Goal: Information Seeking & Learning: Understand process/instructions

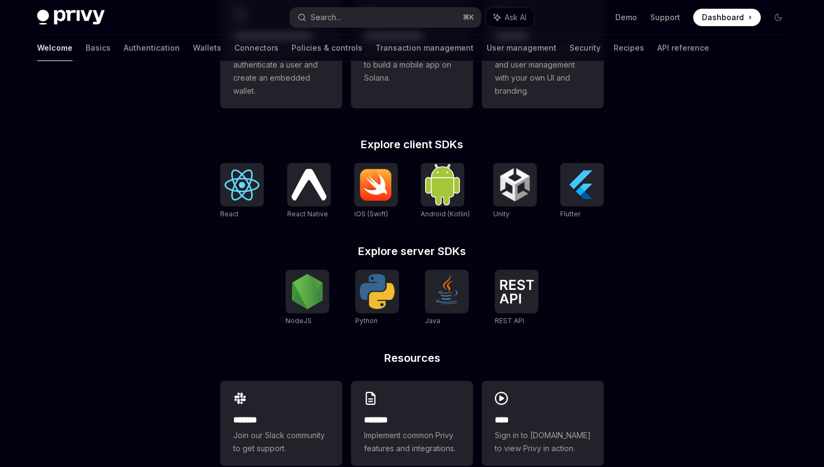
scroll to position [400, 0]
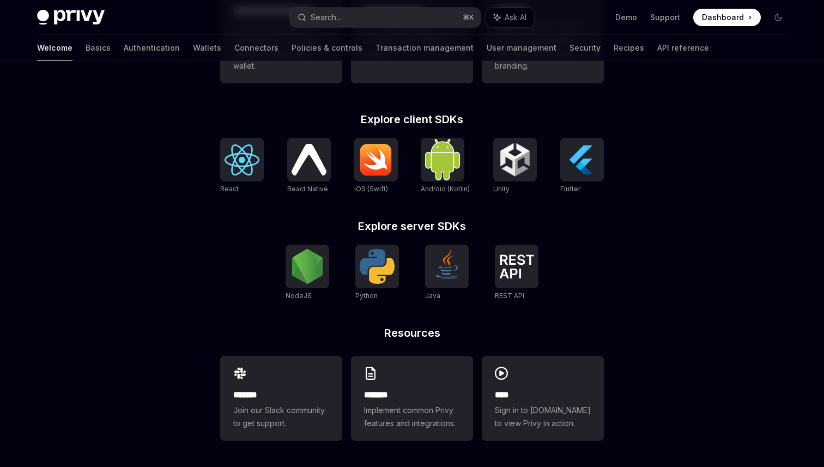
click at [593, 319] on div "**********" at bounding box center [412, 205] width 419 height 523
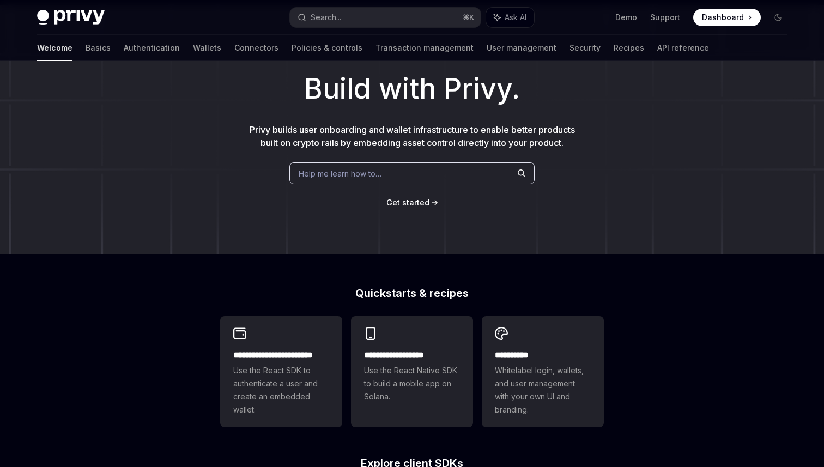
scroll to position [0, 0]
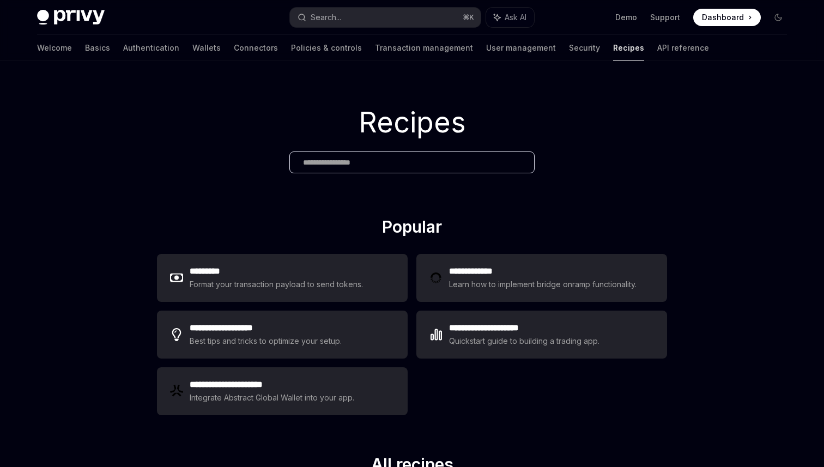
click at [546, 194] on div "Recipes" at bounding box center [412, 139] width 824 height 156
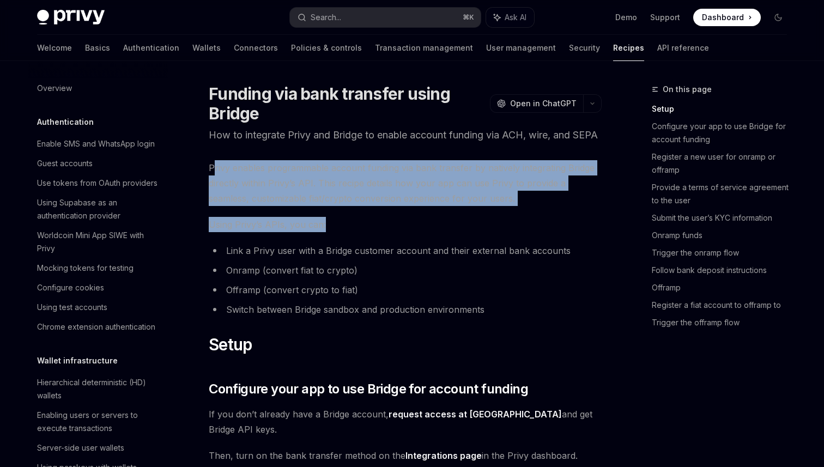
drag, startPoint x: 212, startPoint y: 182, endPoint x: 409, endPoint y: 234, distance: 204.6
click at [409, 232] on span "Using Privy’s APIs, you can:" at bounding box center [405, 224] width 393 height 15
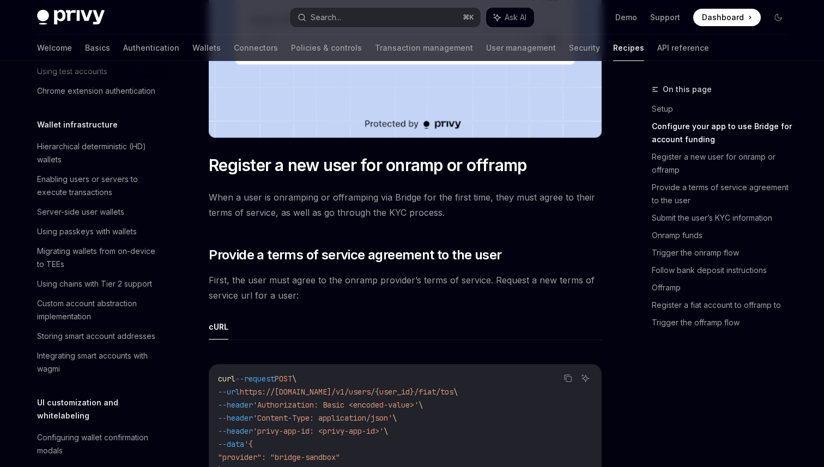
scroll to position [644, 0]
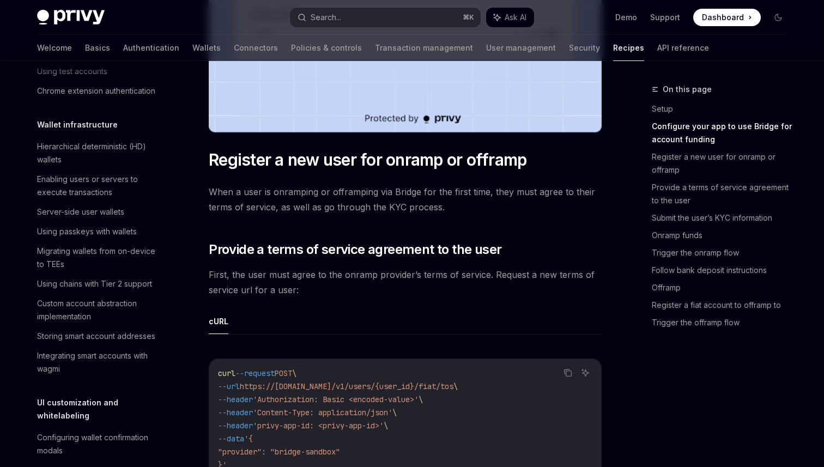
drag, startPoint x: 448, startPoint y: 210, endPoint x: 442, endPoint y: 210, distance: 6.0
click at [442, 210] on span "When a user is onramping or offramping via Bridge for the first time, they must…" at bounding box center [405, 199] width 393 height 31
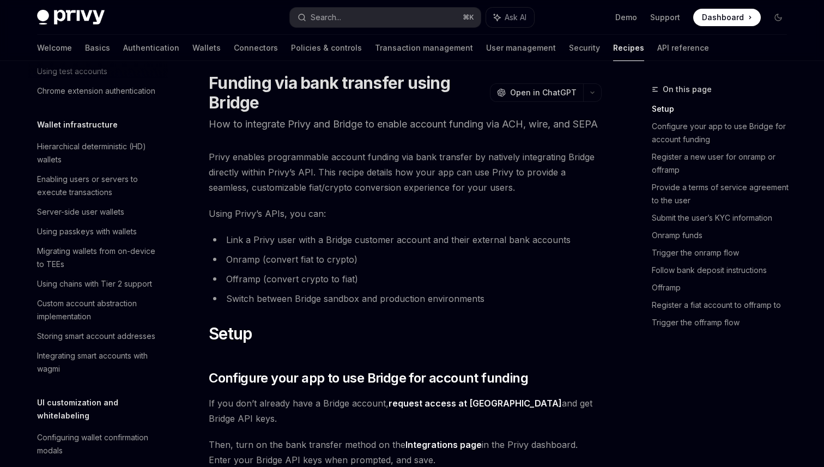
scroll to position [0, 0]
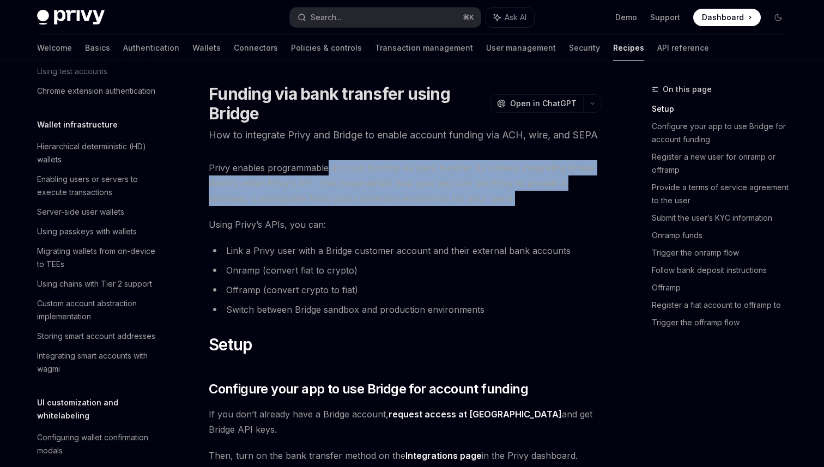
drag, startPoint x: 327, startPoint y: 177, endPoint x: 515, endPoint y: 207, distance: 190.4
click at [515, 206] on span "Privy enables programmable account funding via bank transfer by natively integr…" at bounding box center [405, 183] width 393 height 46
click at [517, 206] on span "Privy enables programmable account funding via bank transfer by natively integr…" at bounding box center [405, 183] width 393 height 46
drag, startPoint x: 517, startPoint y: 216, endPoint x: 485, endPoint y: 153, distance: 70.7
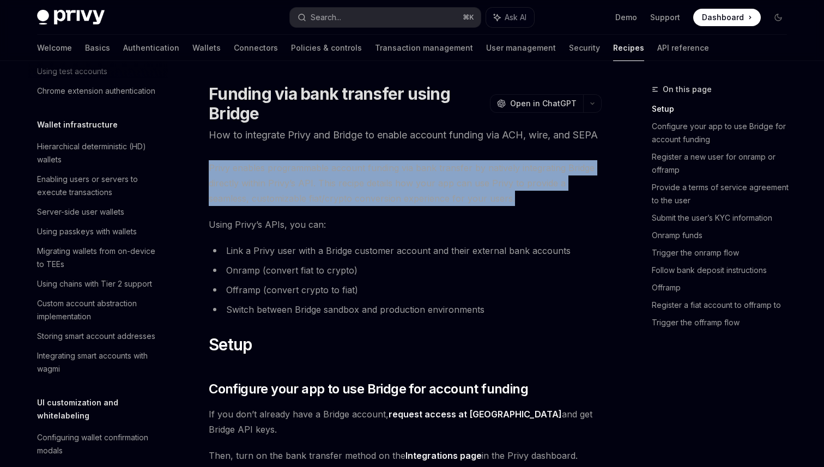
click at [487, 143] on p "How to integrate Privy and Bridge to enable account funding via ACH, wire, and …" at bounding box center [405, 135] width 393 height 15
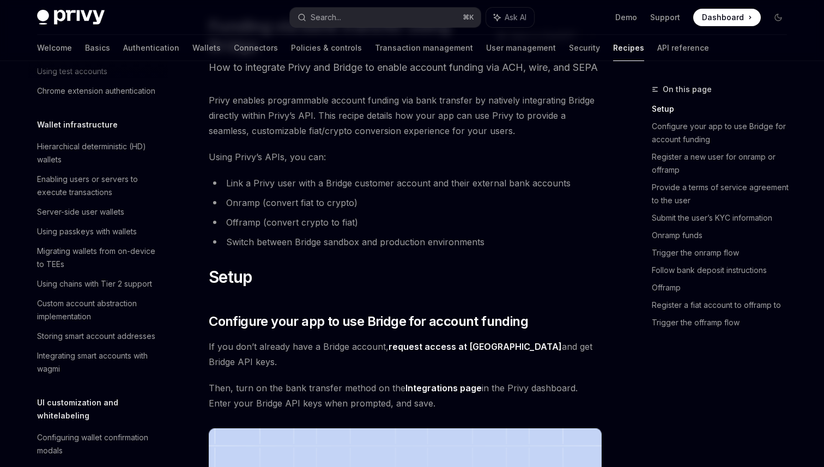
scroll to position [58, 0]
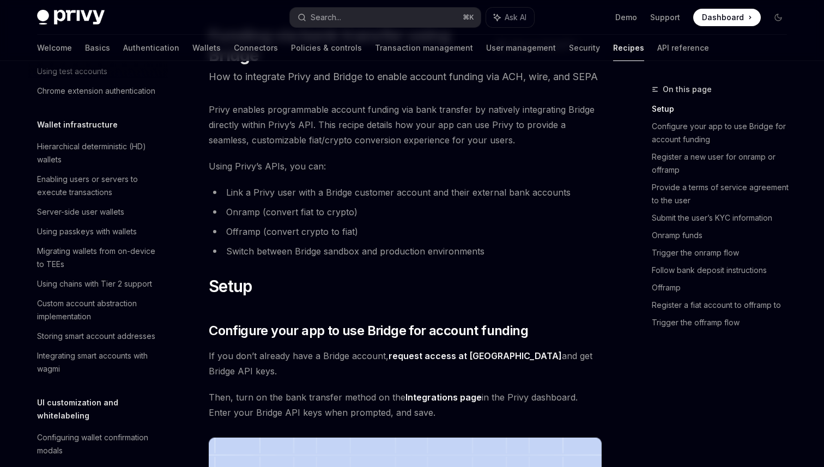
drag, startPoint x: 485, startPoint y: 269, endPoint x: 498, endPoint y: 268, distance: 13.6
click at [498, 259] on li "Switch between Bridge sandbox and production environments" at bounding box center [405, 251] width 393 height 15
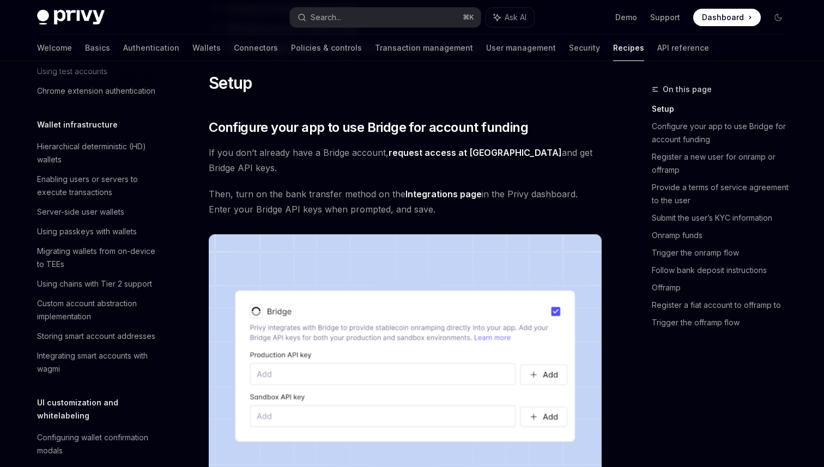
scroll to position [257, 0]
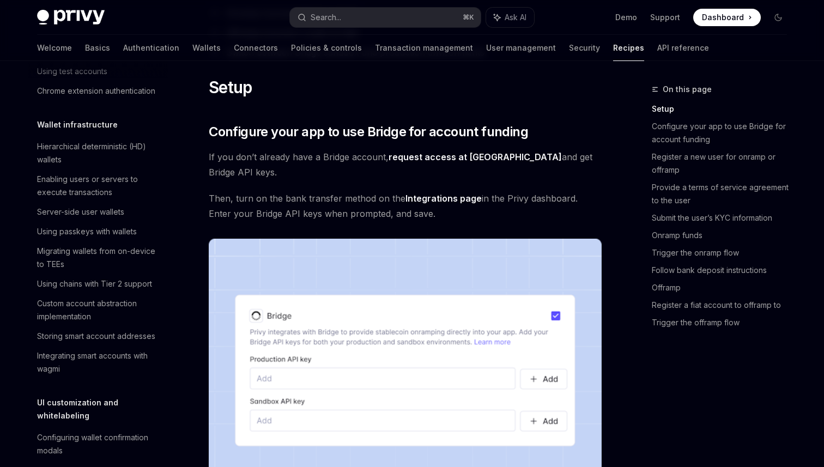
drag, startPoint x: 416, startPoint y: 215, endPoint x: 451, endPoint y: 203, distance: 37.2
click at [451, 204] on span "Then, turn on the bank transfer method on the Integrations page in the Privy da…" at bounding box center [405, 206] width 393 height 31
click at [443, 218] on span "Then, turn on the bank transfer method on the Integrations page in the Privy da…" at bounding box center [405, 206] width 393 height 31
drag, startPoint x: 418, startPoint y: 216, endPoint x: 434, endPoint y: 219, distance: 16.6
click at [434, 220] on span "Then, turn on the bank transfer method on the Integrations page in the Privy da…" at bounding box center [405, 206] width 393 height 31
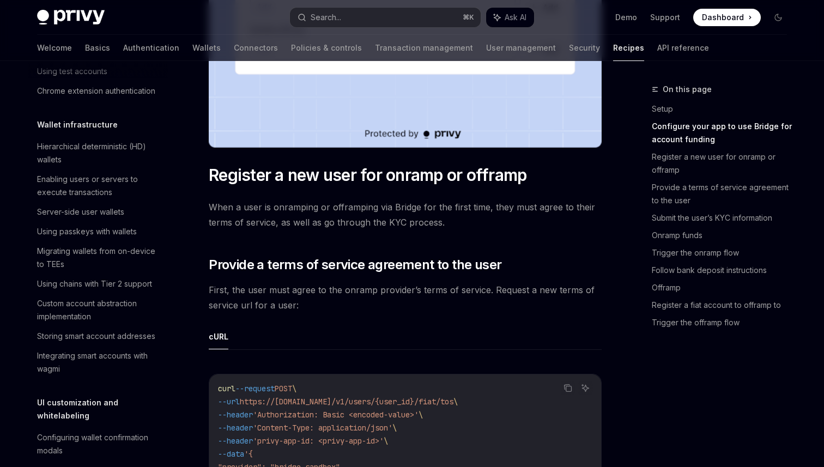
scroll to position [641, 0]
